Goal: Task Accomplishment & Management: Use online tool/utility

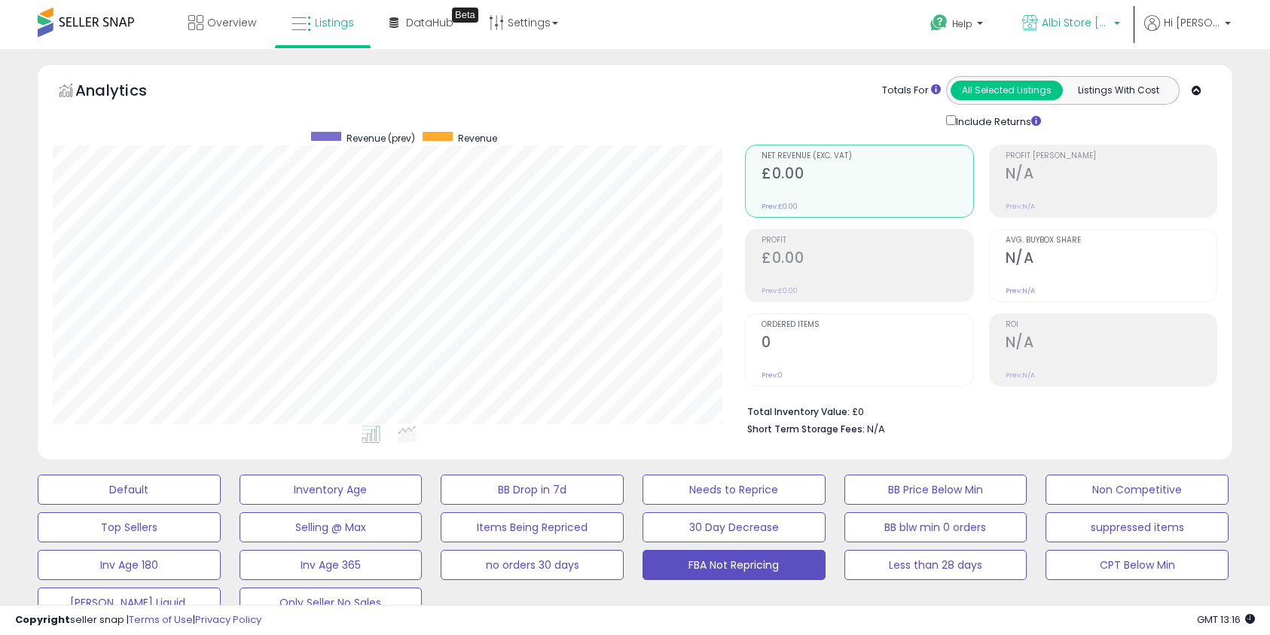
click at [1088, 15] on span "Albi Store [GEOGRAPHIC_DATA]" at bounding box center [1075, 22] width 68 height 15
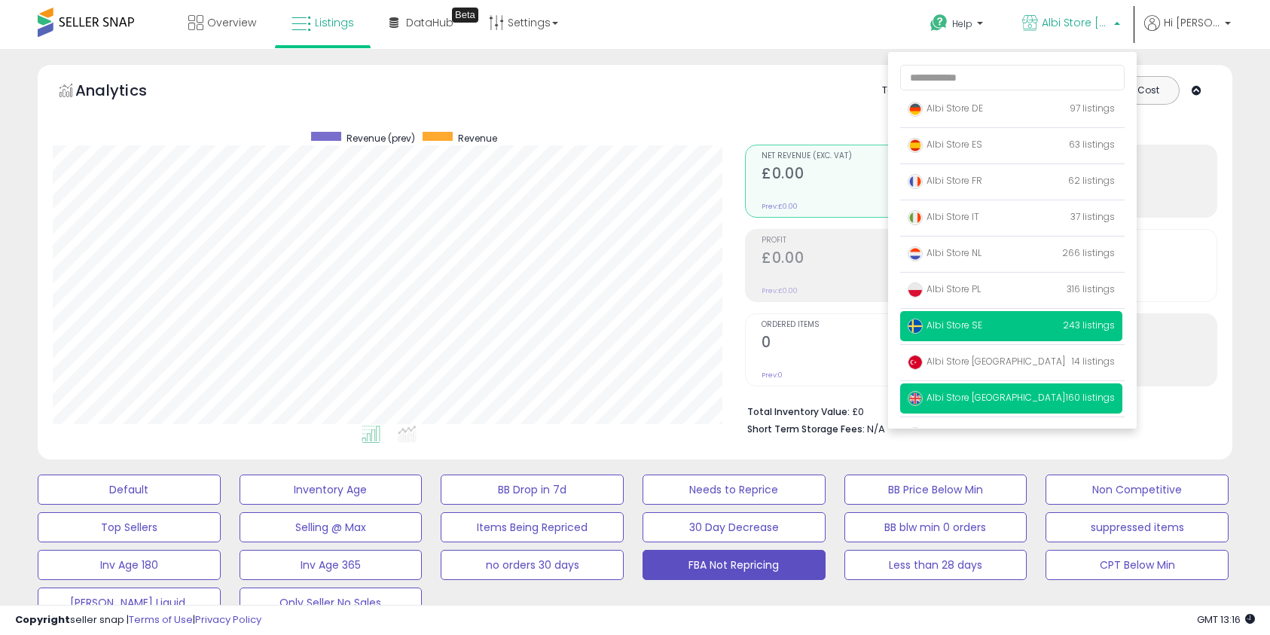
scroll to position [98, 0]
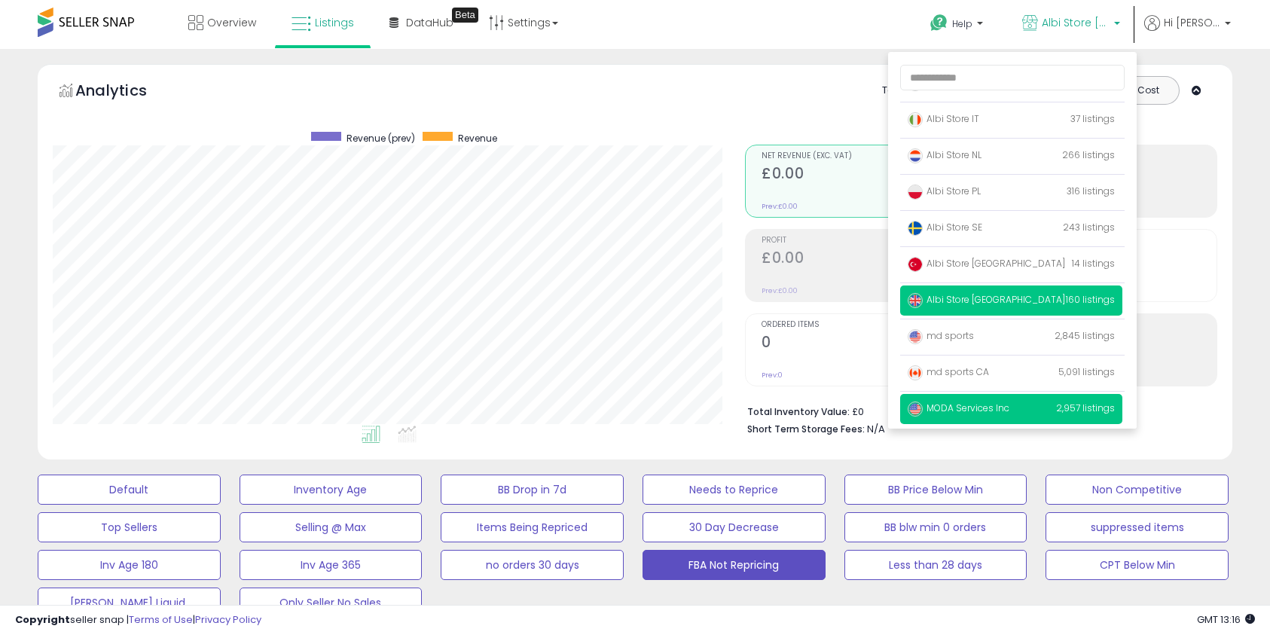
click at [1029, 402] on p "MODA Services Inc 2,957 listings" at bounding box center [1011, 409] width 222 height 30
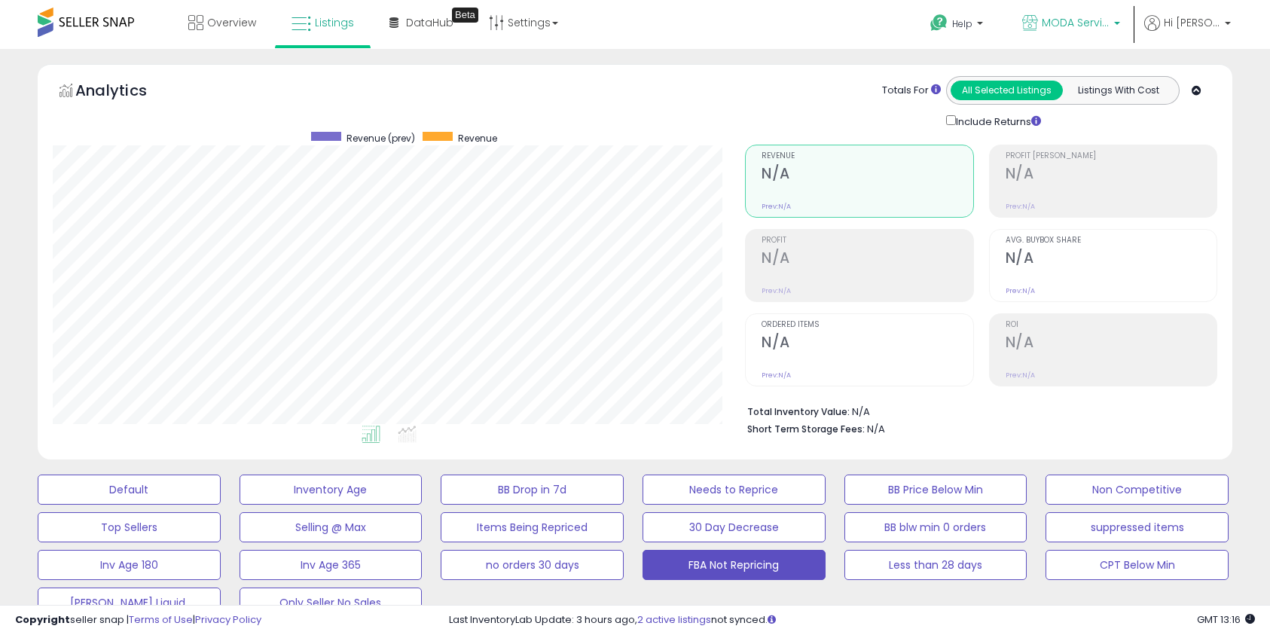
click at [1100, 16] on span "MODA Services Inc" at bounding box center [1075, 22] width 68 height 15
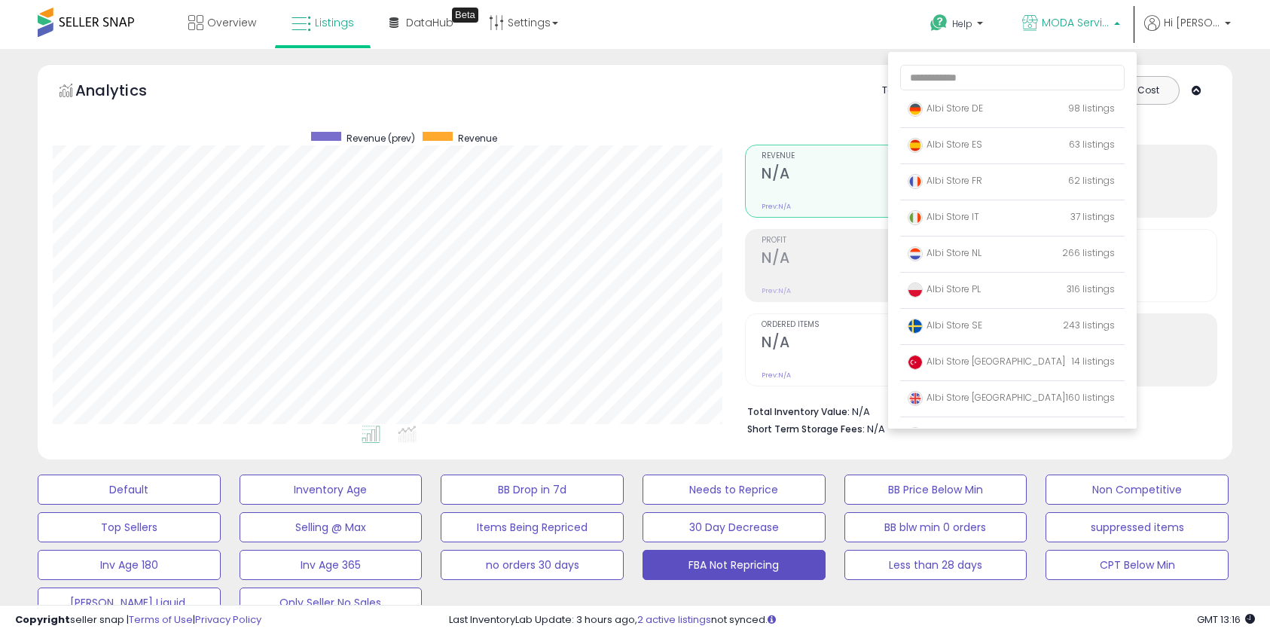
scroll to position [98, 0]
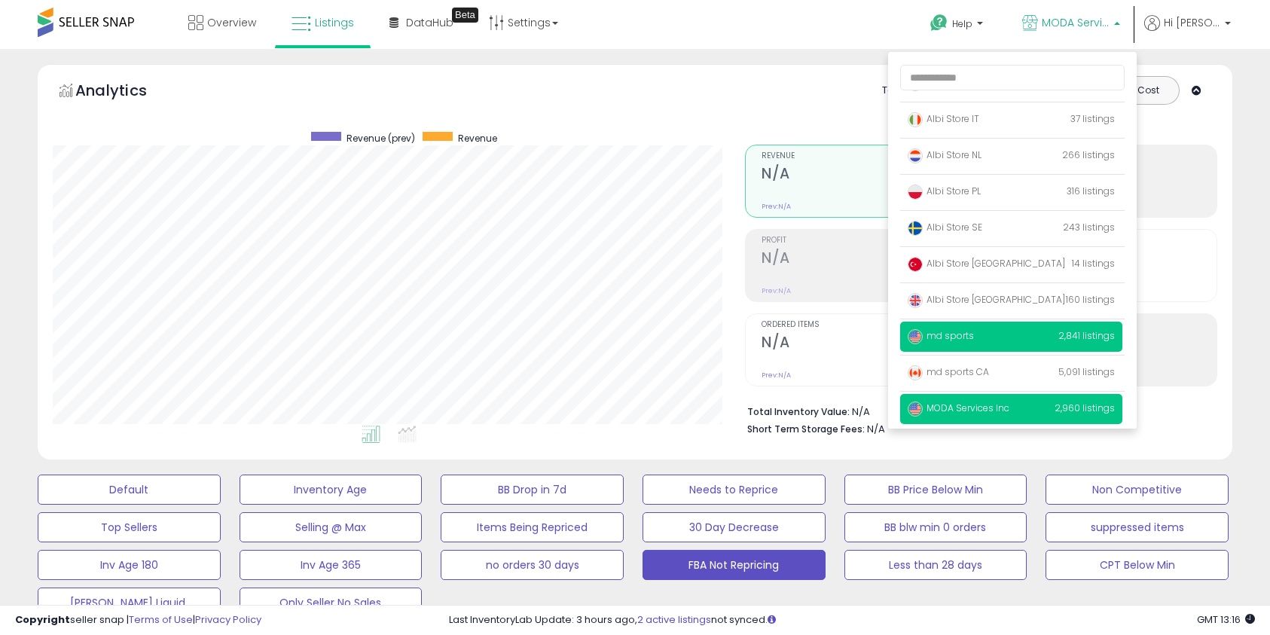
click at [1032, 334] on p "md sports 2,841 listings" at bounding box center [1011, 337] width 222 height 30
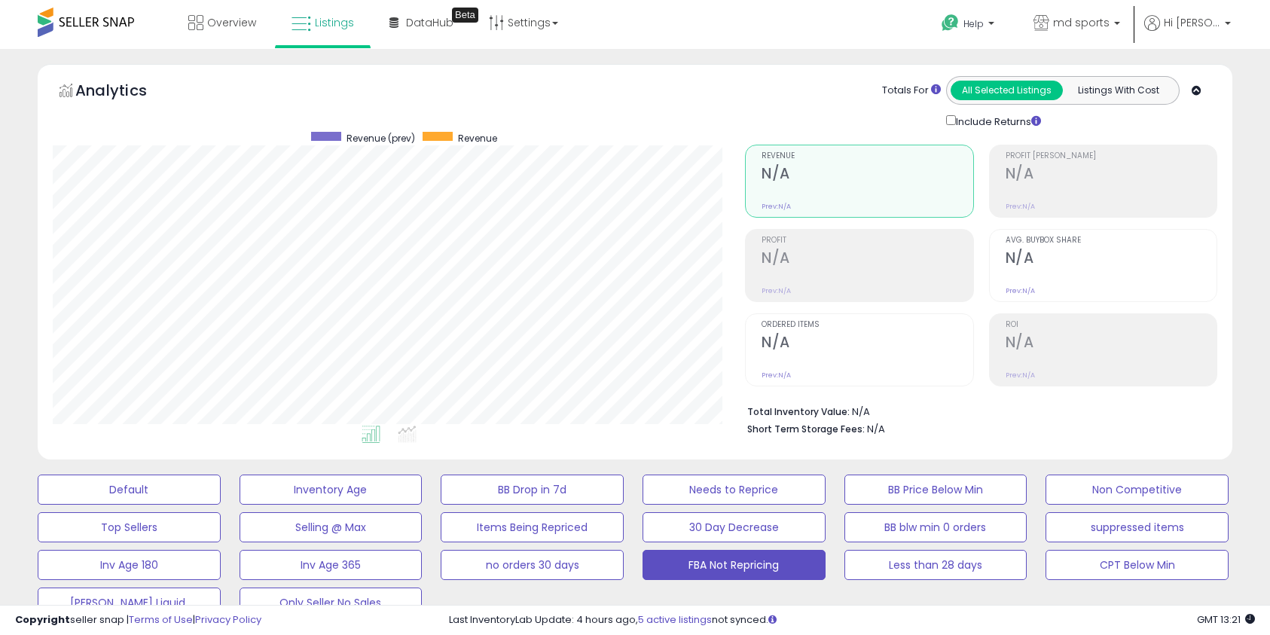
scroll to position [348, 0]
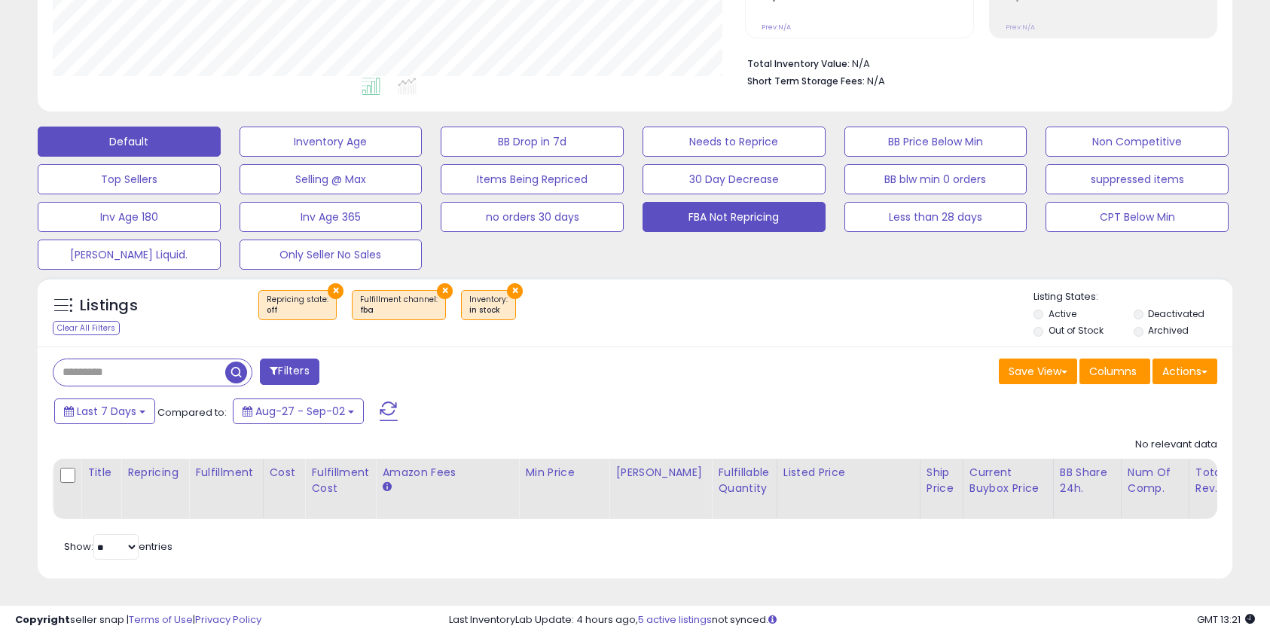
click at [166, 137] on button "Default" at bounding box center [129, 142] width 183 height 30
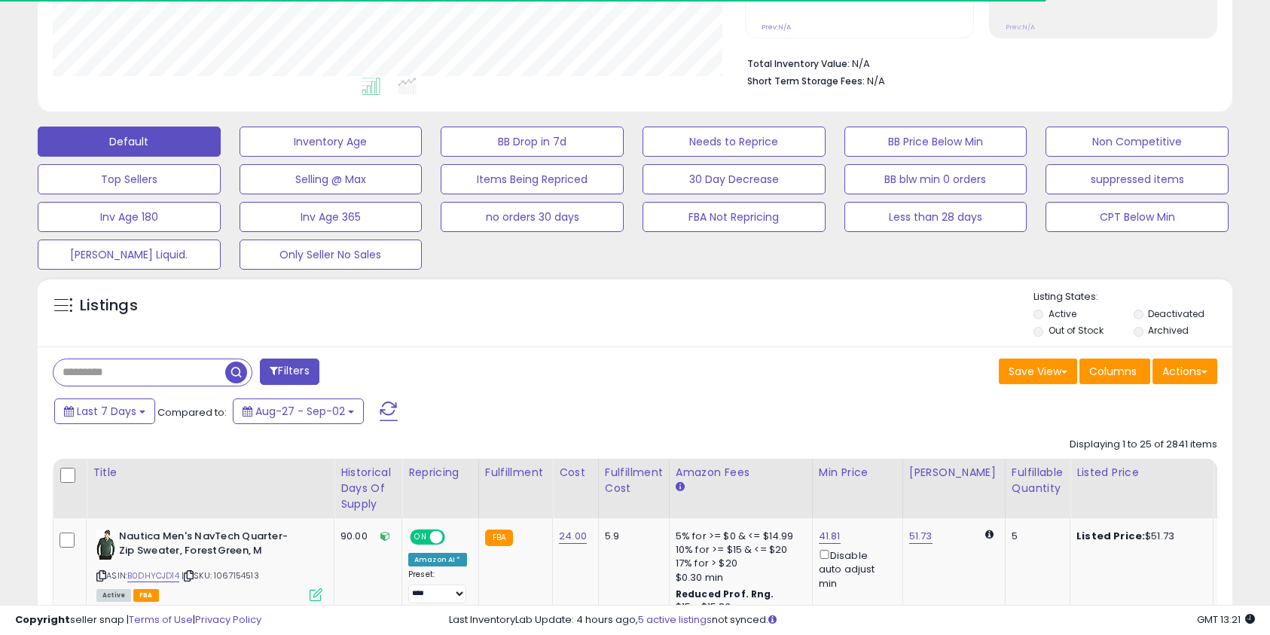
click at [132, 374] on input "text" at bounding box center [139, 372] width 172 height 26
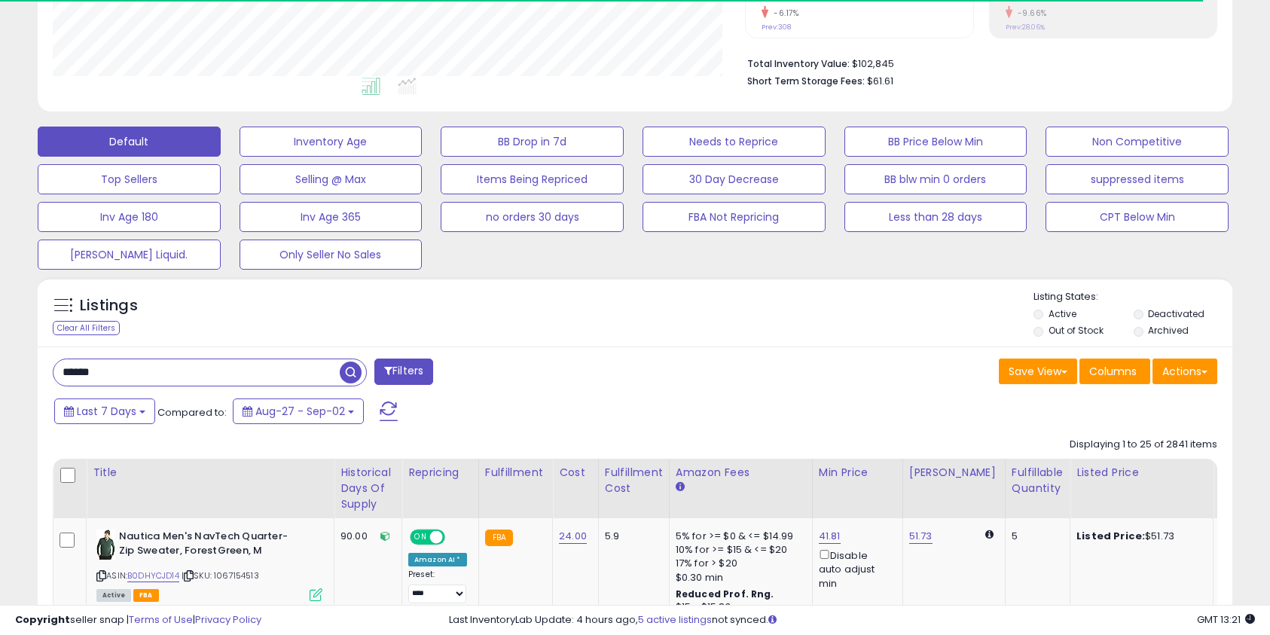
type input "******"
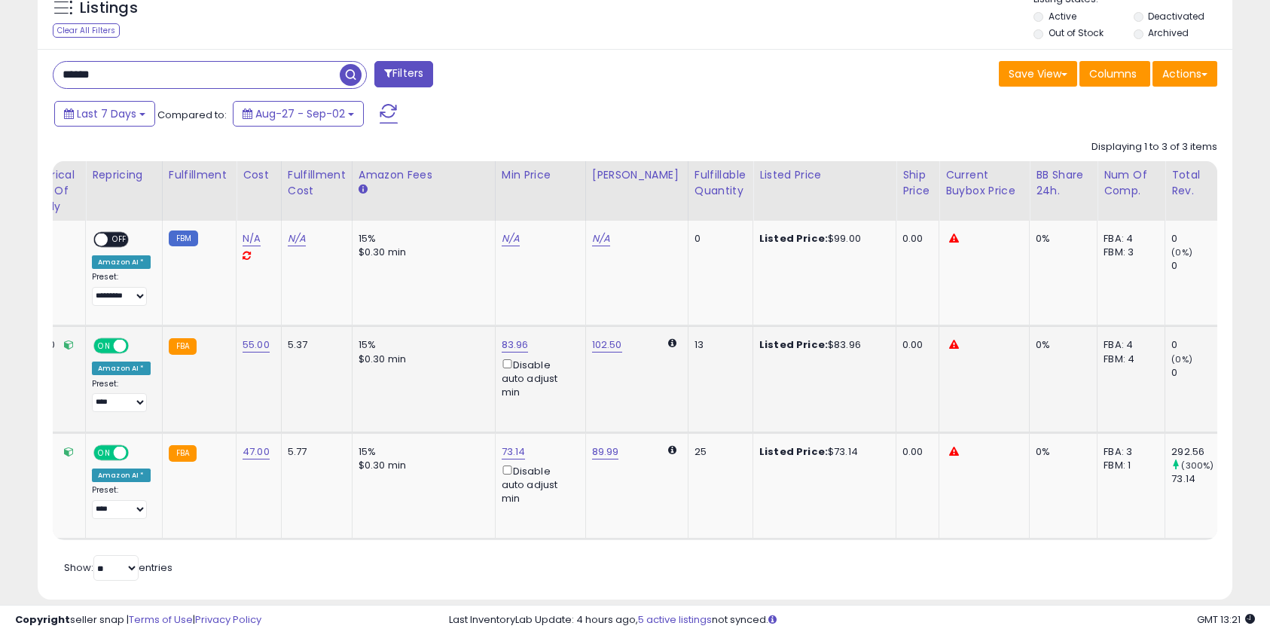
scroll to position [0, 0]
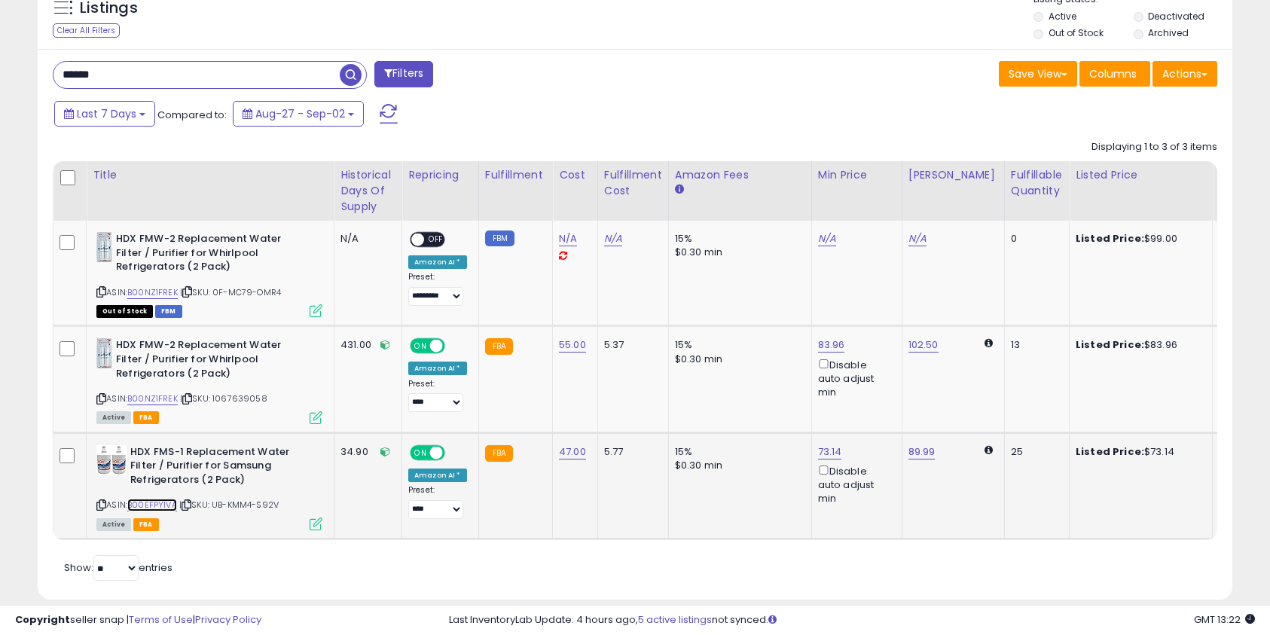
click at [164, 505] on link "B00EFPY1VA" at bounding box center [152, 505] width 50 height 13
